Goal: Obtain resource: Obtain resource

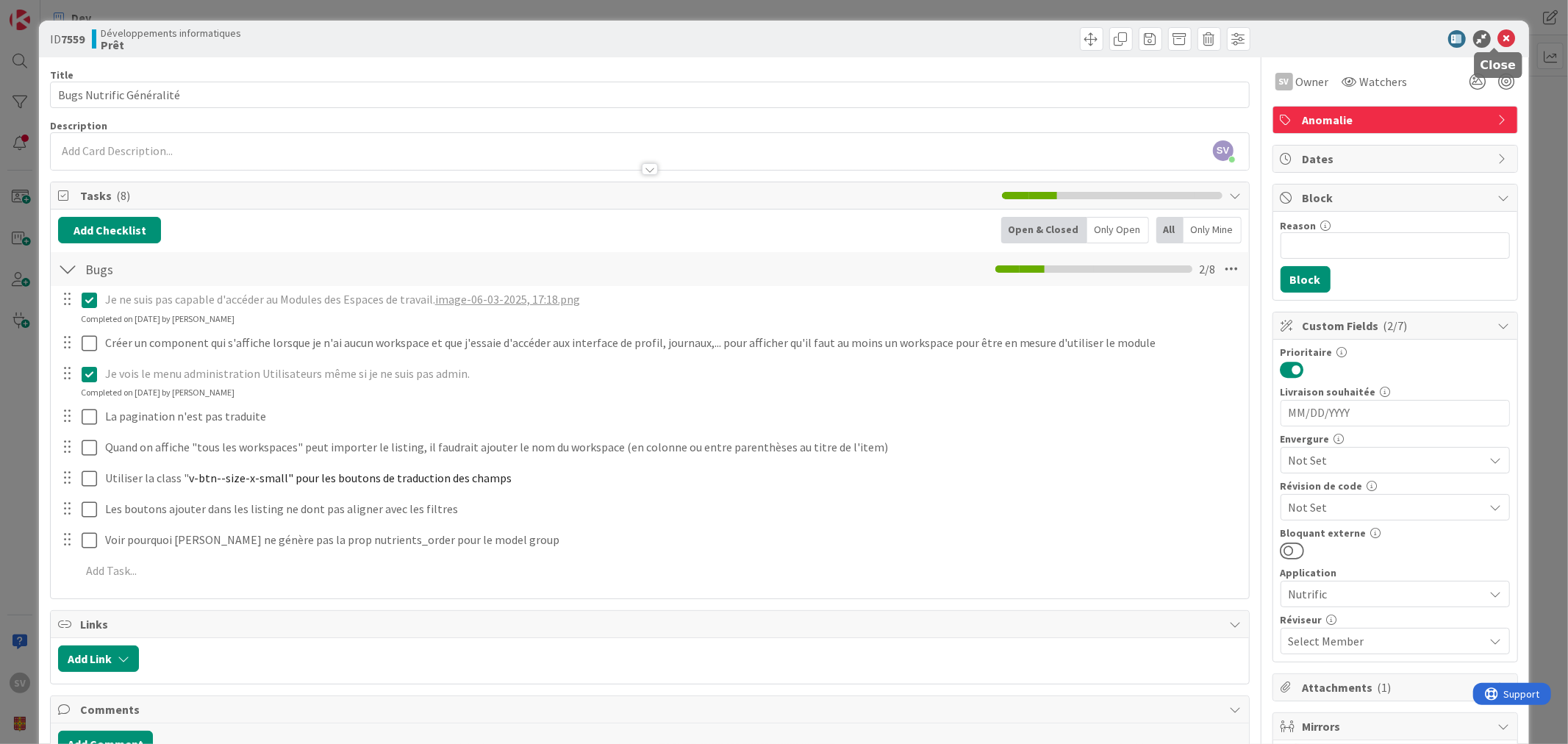
click at [1500, 32] on icon at bounding box center [1507, 38] width 18 height 18
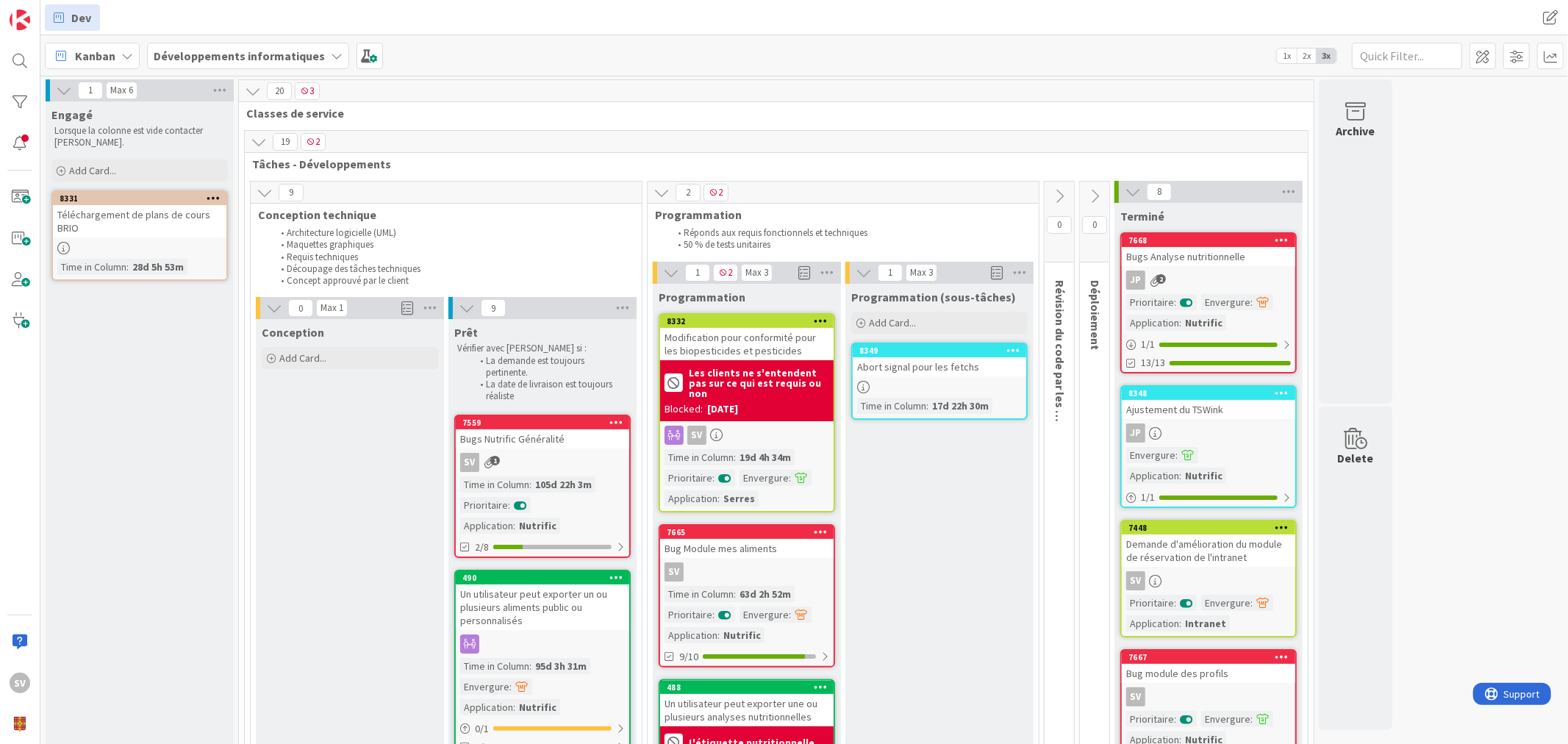
click at [307, 54] on b "Développements informatiques" at bounding box center [240, 56] width 171 height 15
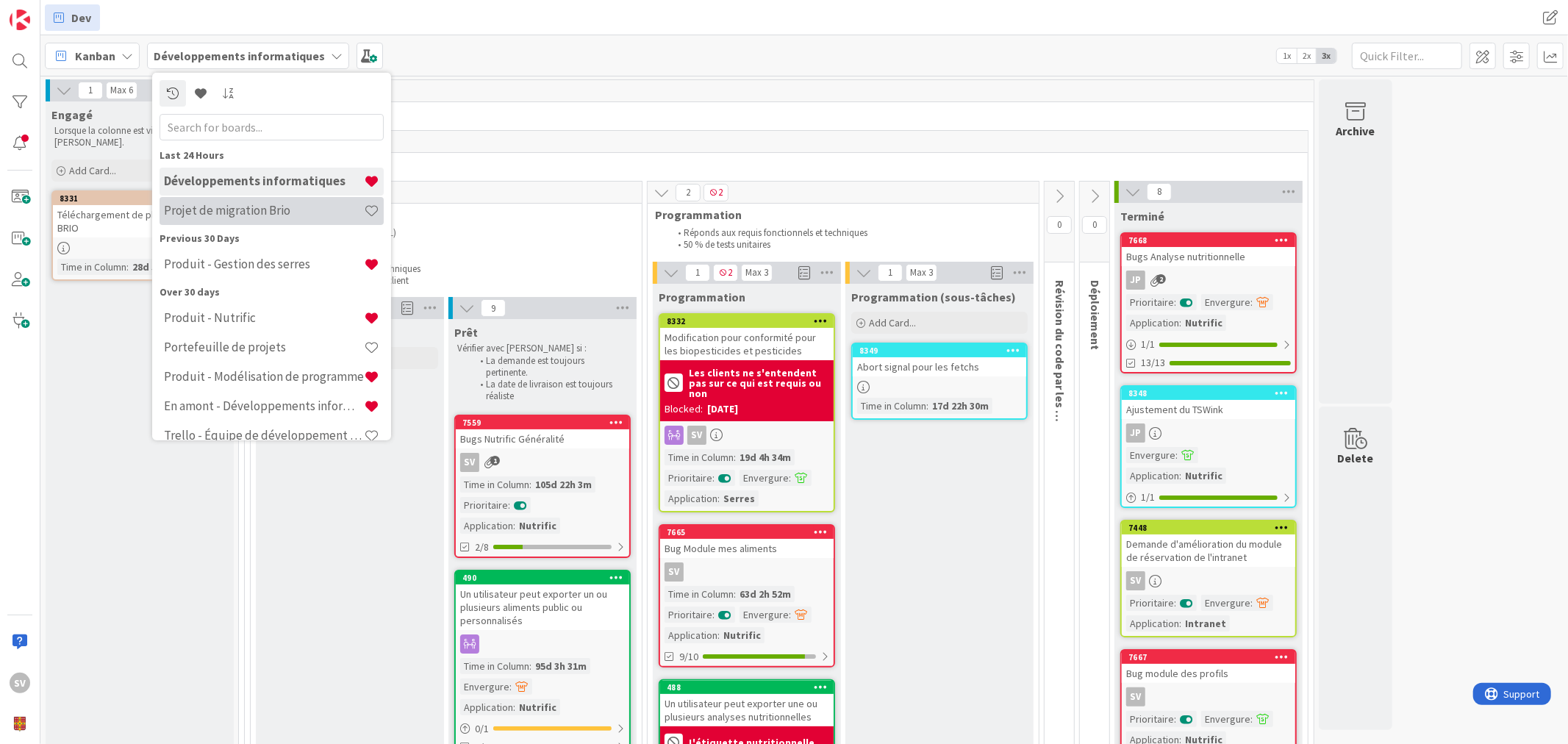
click at [267, 210] on h4 "Projet de migration Brio" at bounding box center [264, 210] width 200 height 15
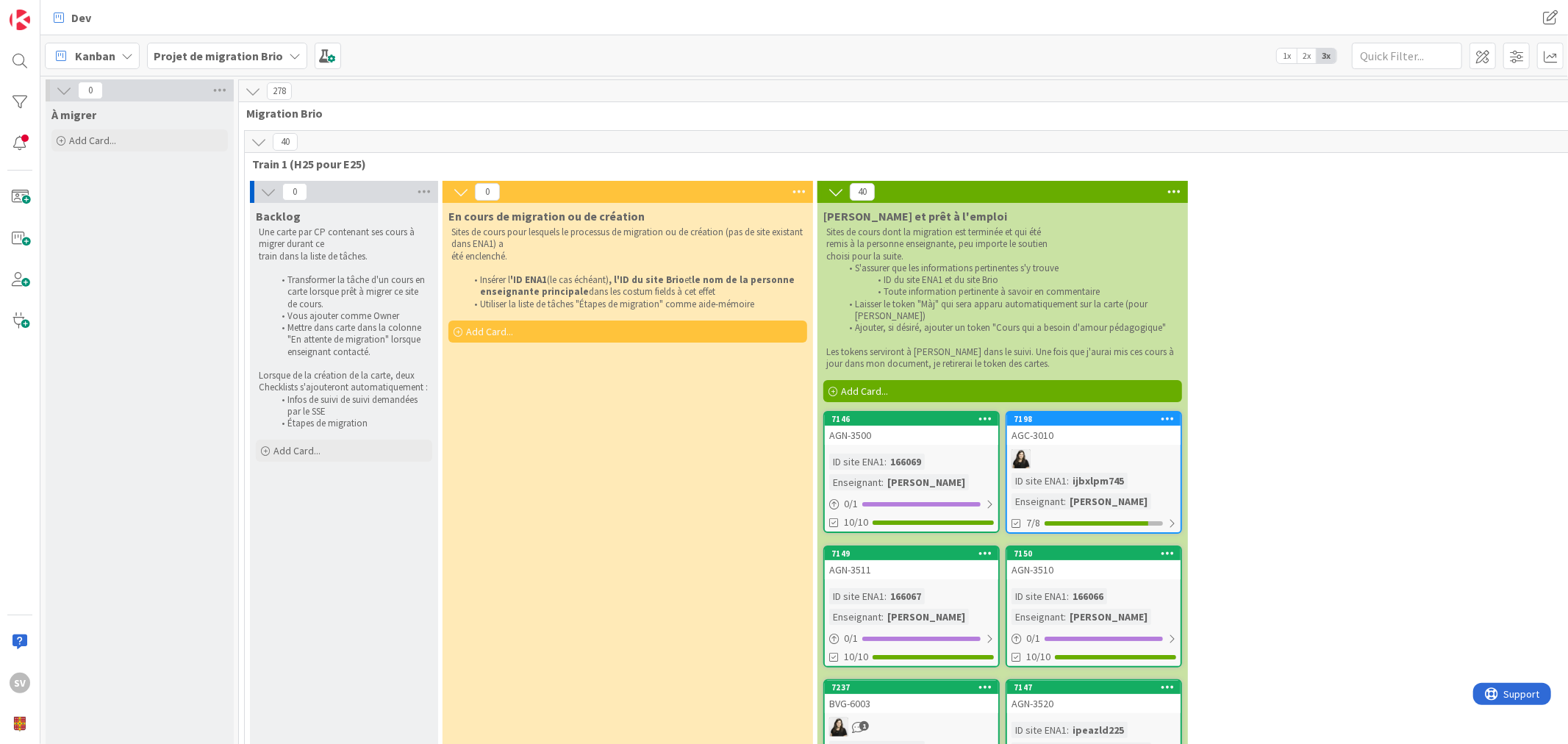
click at [289, 50] on icon at bounding box center [295, 56] width 12 height 12
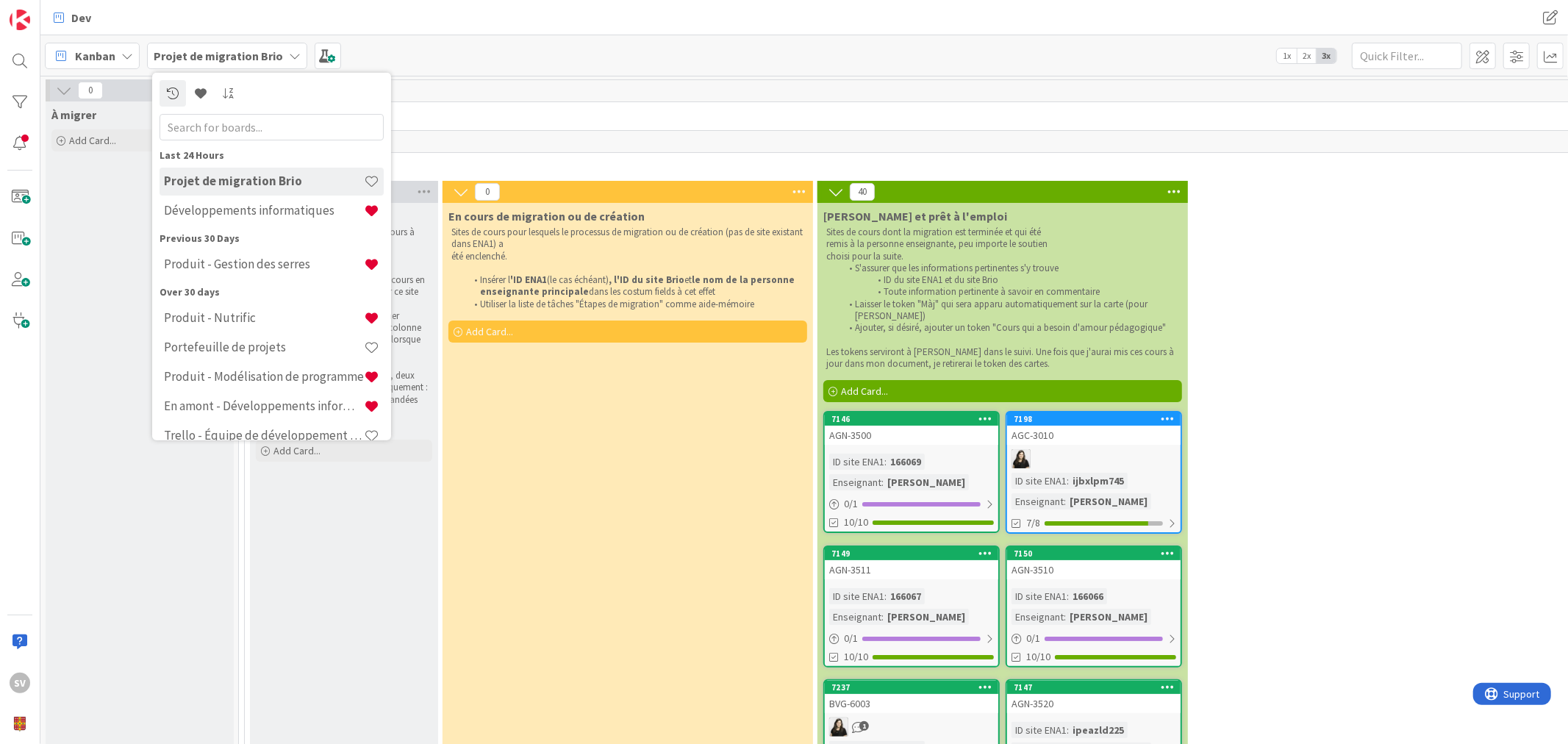
click at [289, 50] on icon at bounding box center [295, 56] width 12 height 12
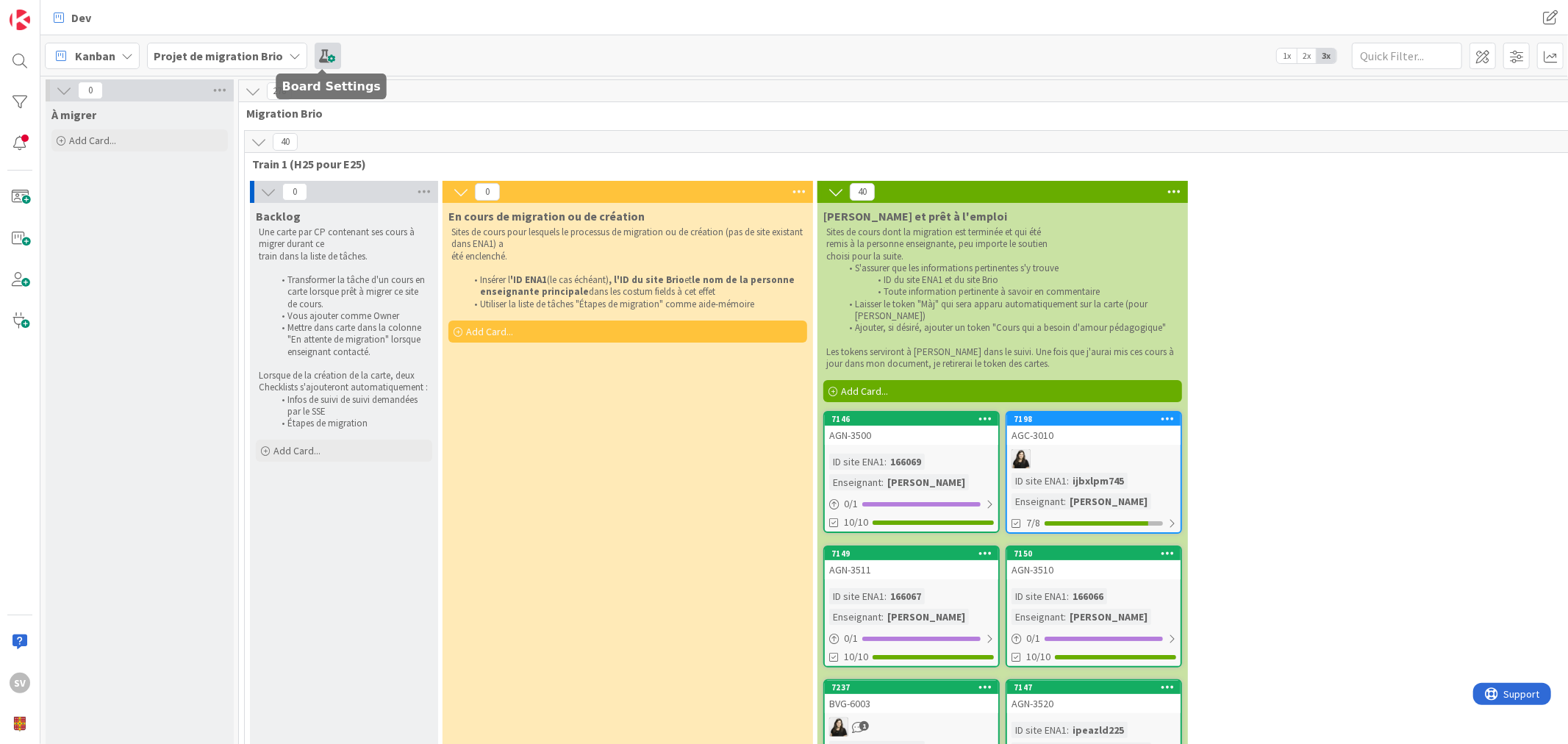
click at [325, 53] on span at bounding box center [328, 56] width 27 height 27
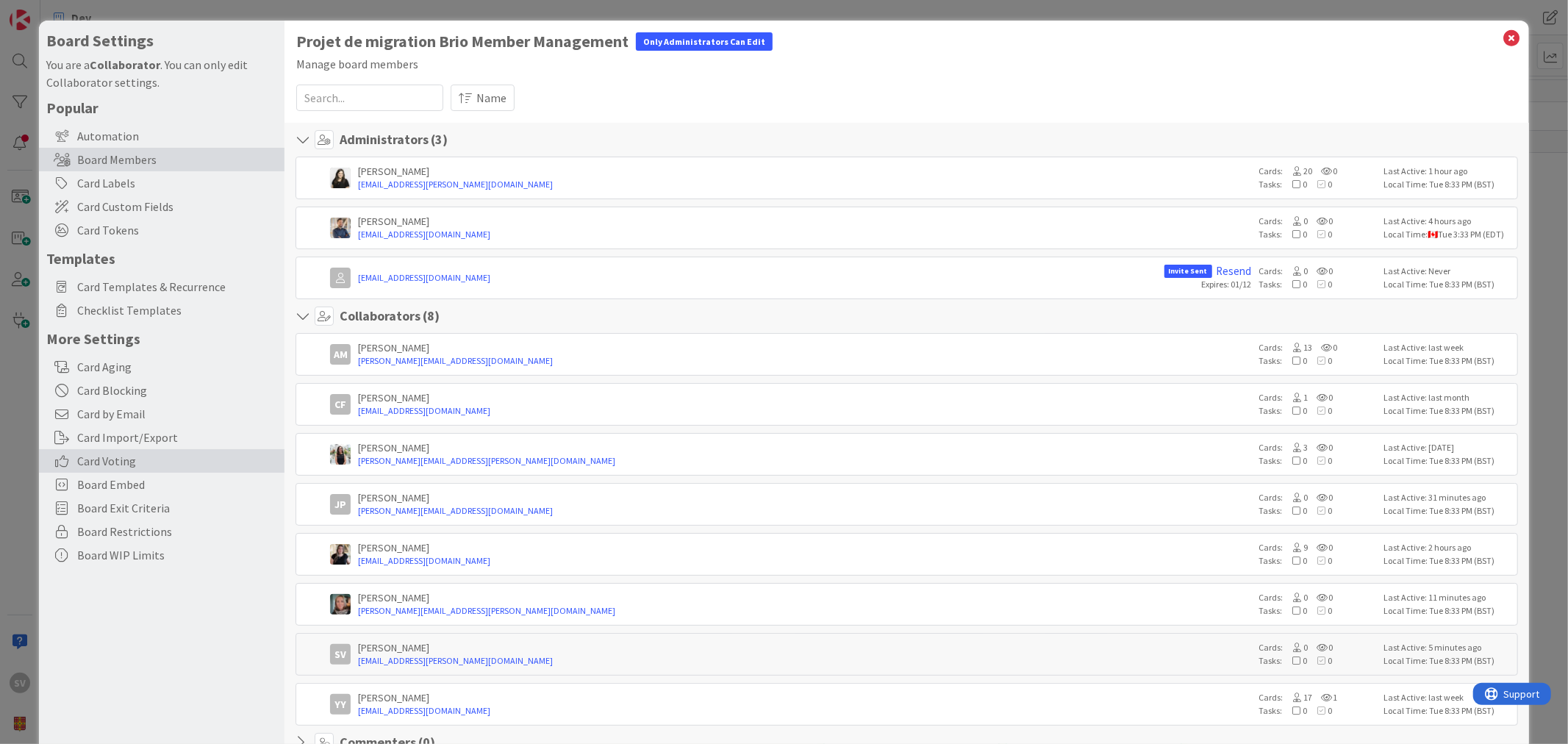
click at [128, 451] on div "Card Voting" at bounding box center [162, 461] width 246 height 24
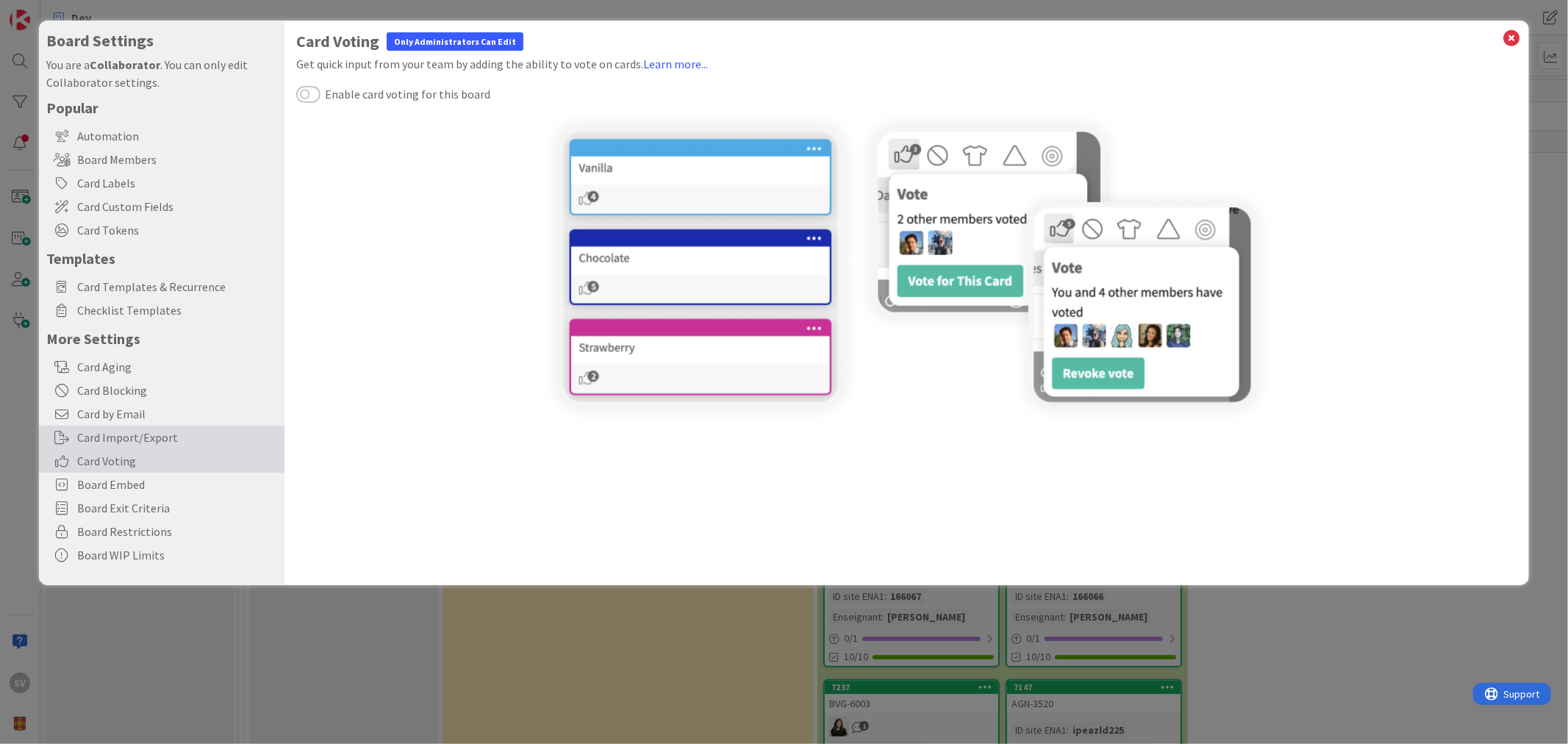
click at [126, 443] on div "Card Import/Export" at bounding box center [162, 438] width 246 height 24
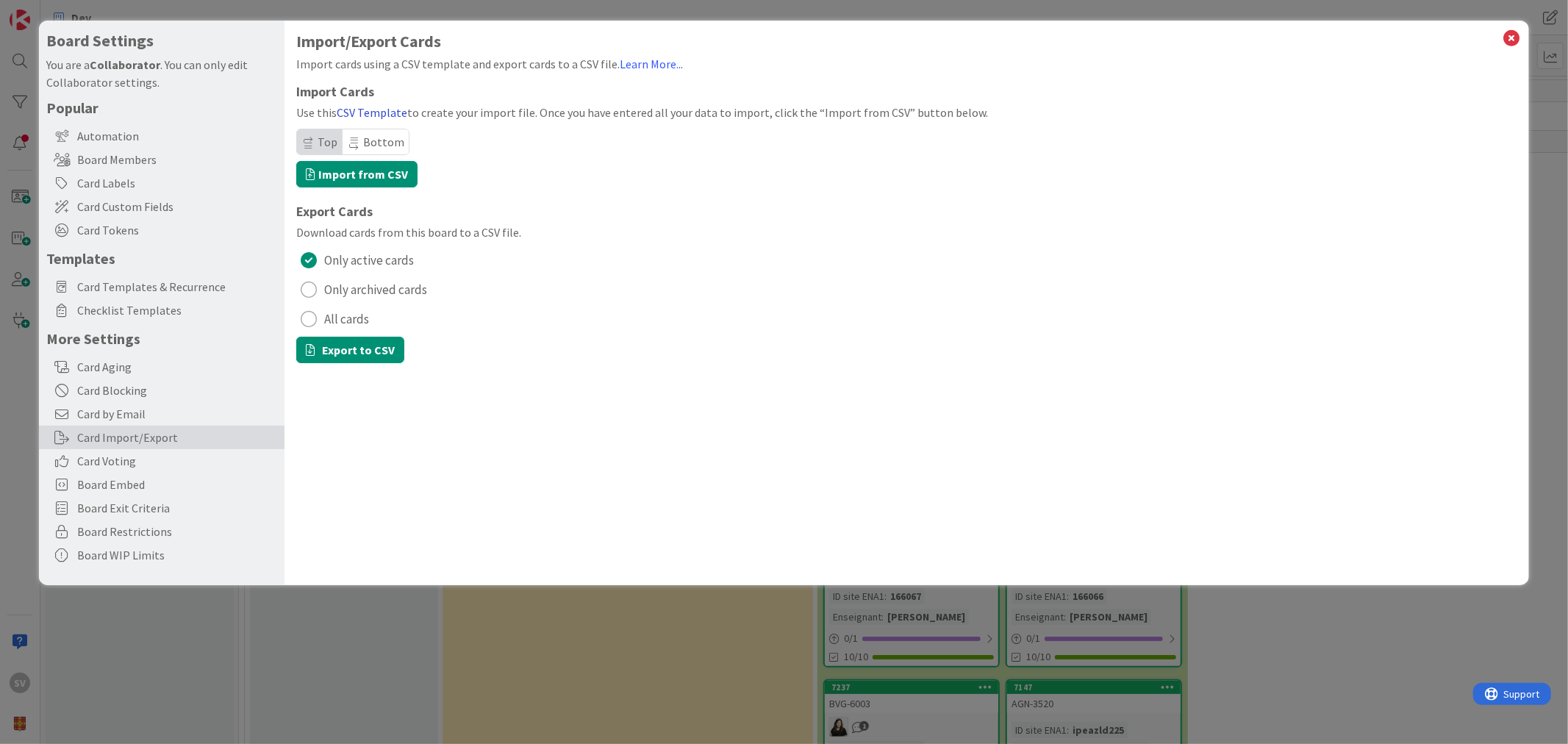
click at [364, 107] on link "CSV Template" at bounding box center [372, 112] width 71 height 15
